Goal: Information Seeking & Learning: Find specific fact

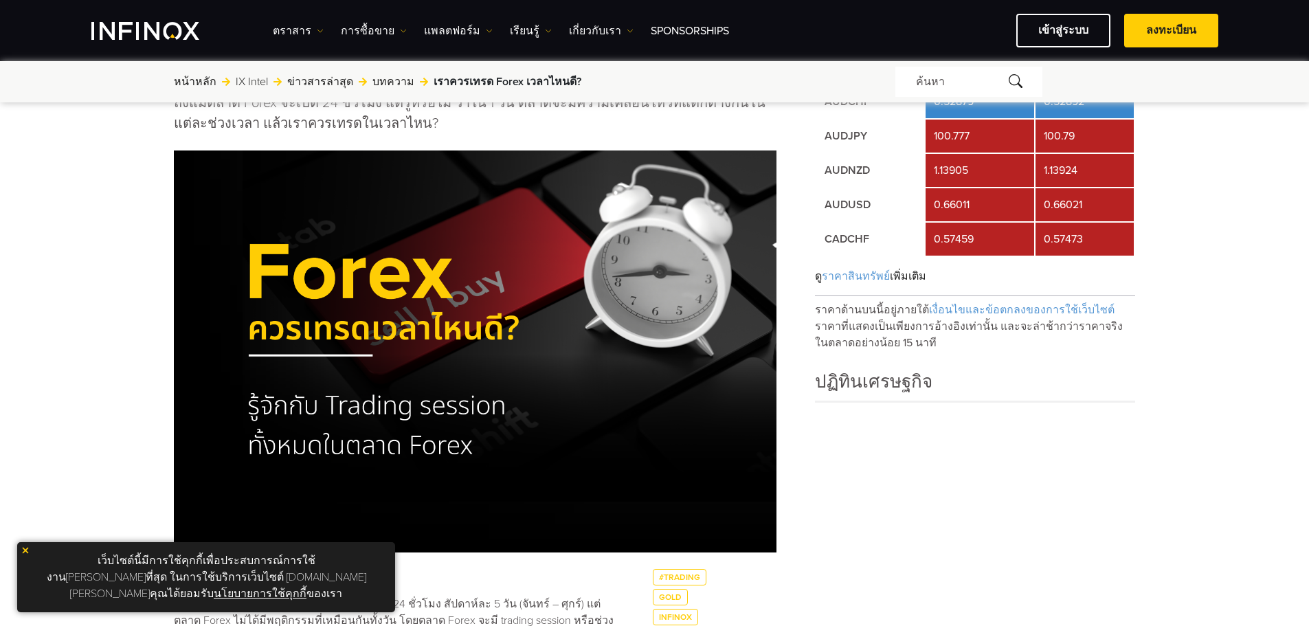
scroll to position [206, 0]
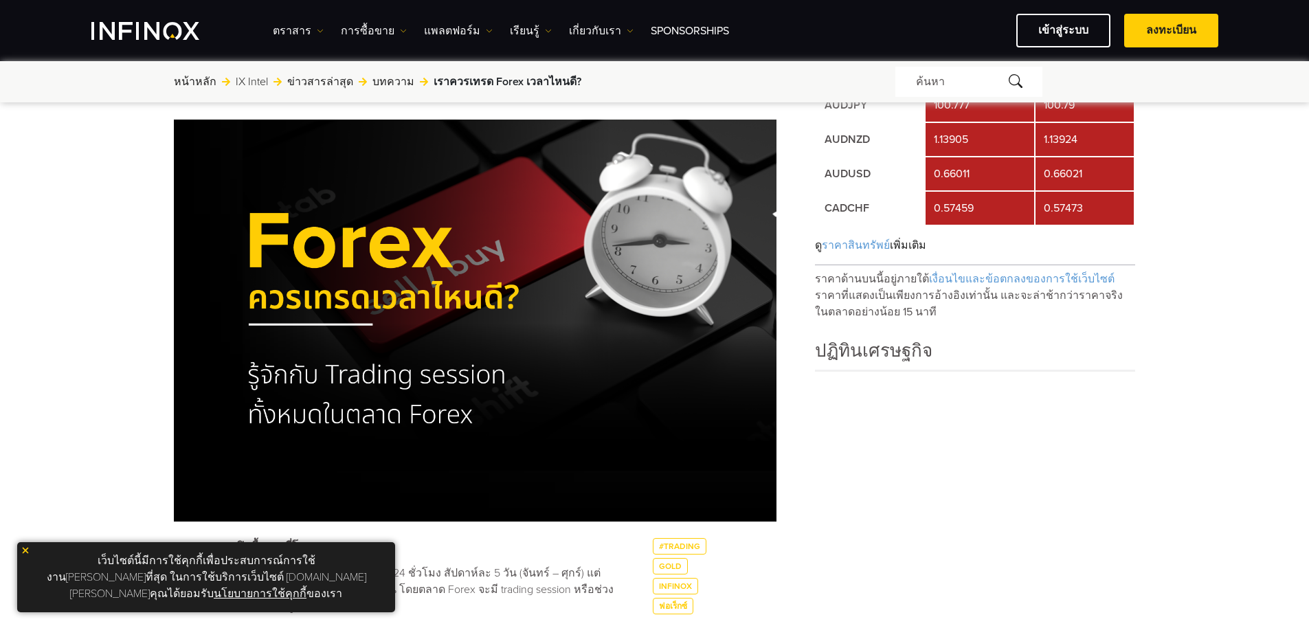
click at [24, 555] on img at bounding box center [26, 550] width 10 height 10
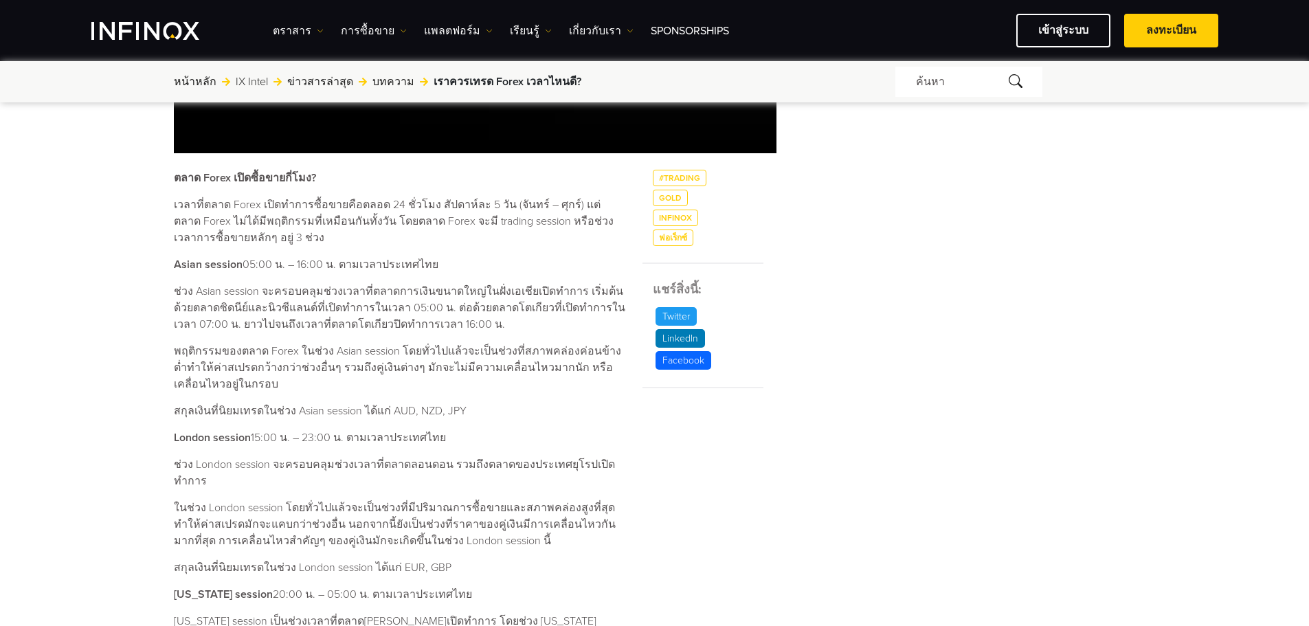
scroll to position [618, 0]
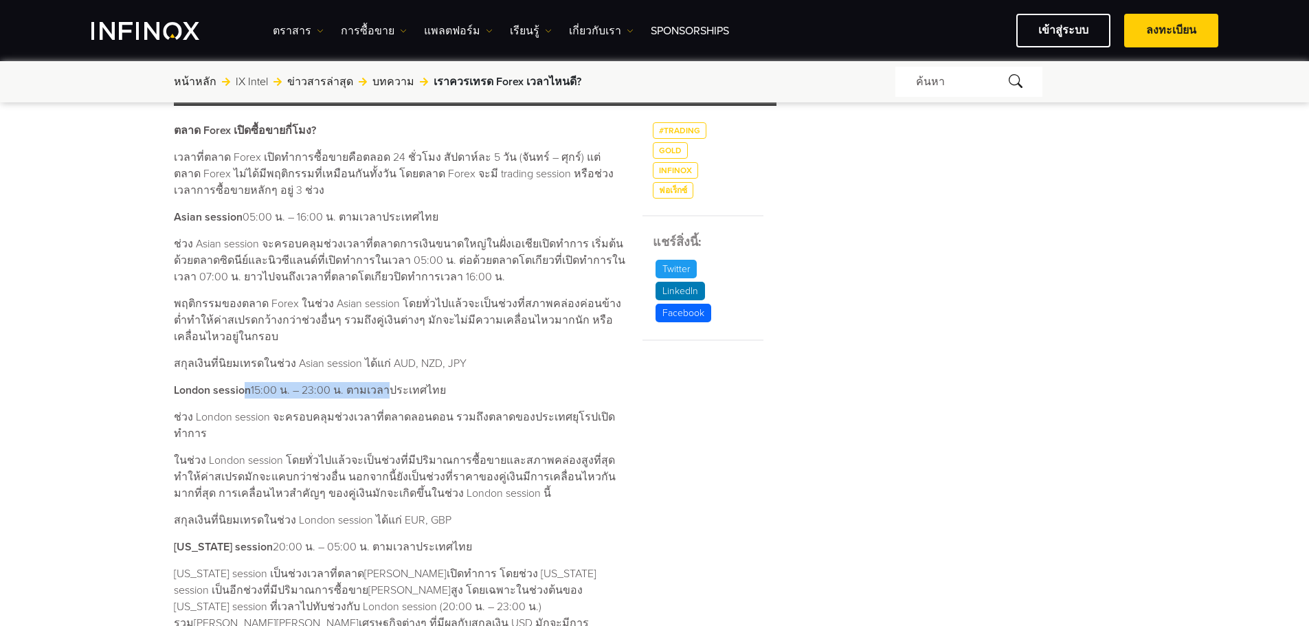
drag, startPoint x: 242, startPoint y: 395, endPoint x: 383, endPoint y: 392, distance: 140.8
click at [383, 392] on p "London session 15:00 น. – 23:00 น. ตามเวลาประเทศไทย" at bounding box center [400, 390] width 452 height 16
click at [408, 392] on p "London session 15:00 น. – 23:00 น. ตามเวลาประเทศไทย" at bounding box center [400, 390] width 452 height 16
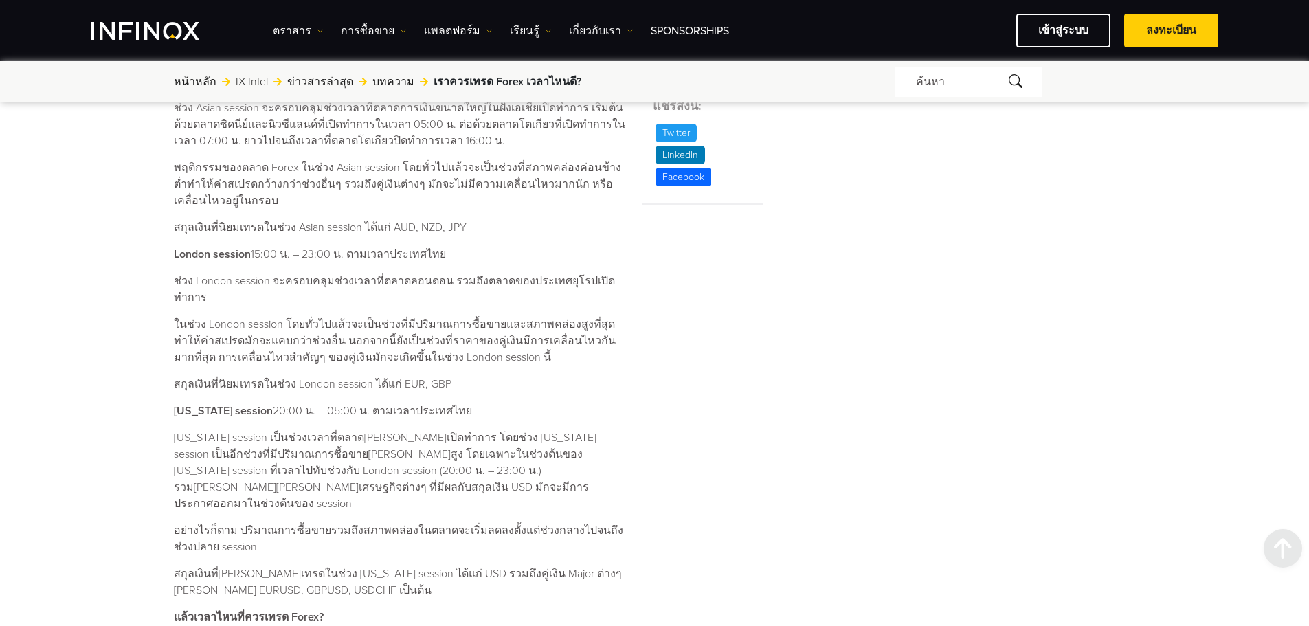
scroll to position [0, 0]
drag, startPoint x: 259, startPoint y: 392, endPoint x: 367, endPoint y: 390, distance: 108.6
click at [367, 401] on p "[US_STATE] session 20:00 น. – 05:00 น. ตามเวลาประเทศไทย" at bounding box center [400, 409] width 452 height 16
click at [395, 401] on p "[US_STATE] session 20:00 น. – 05:00 น. ตามเวลาประเทศไทย" at bounding box center [400, 409] width 452 height 16
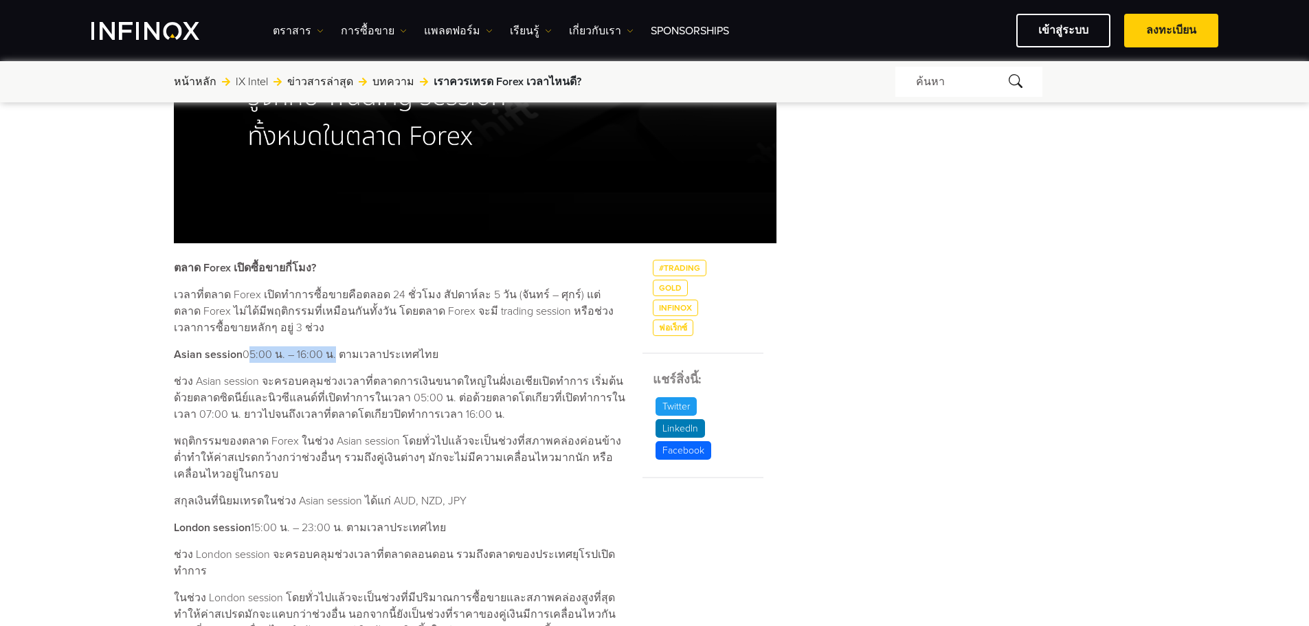
drag, startPoint x: 245, startPoint y: 348, endPoint x: 332, endPoint y: 348, distance: 87.9
click at [332, 348] on p "Asian session 05:00 น. – 16:00 น. ตามเวลาประเทศไทย" at bounding box center [400, 354] width 452 height 16
click at [457, 396] on p "ช่วง Asian session จะครอบคลุมช่วงเวลาที่ตลาดการเงินขนาดใหญ่ในฝั่งเอเชียเปิดทำกา…" at bounding box center [400, 397] width 452 height 49
